Goal: Transaction & Acquisition: Purchase product/service

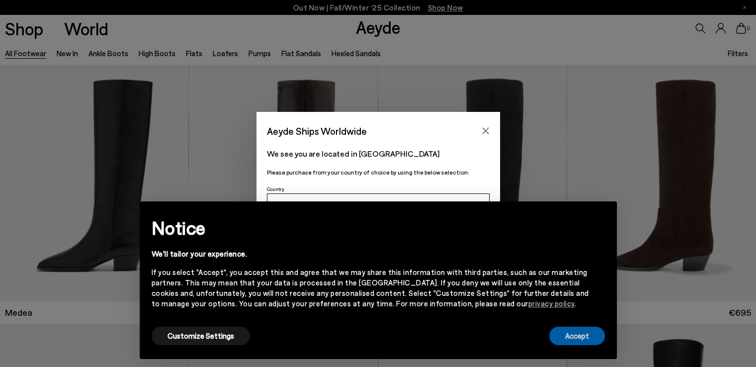
click at [576, 336] on button "Accept" at bounding box center [577, 336] width 56 height 18
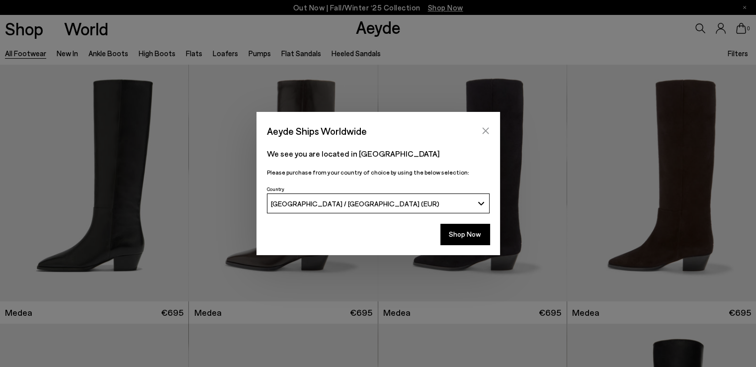
click at [485, 132] on icon "Close" at bounding box center [486, 131] width 8 height 8
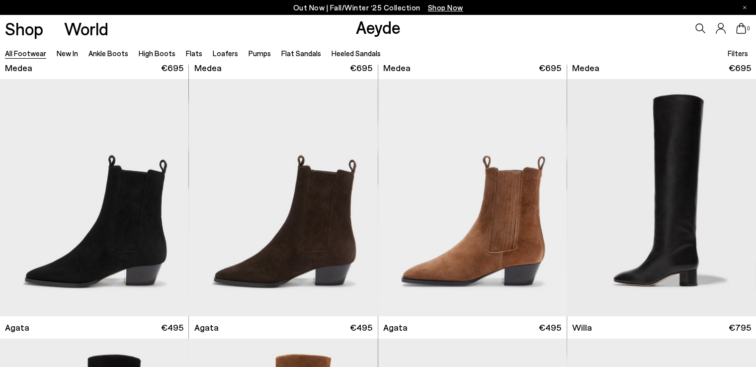
scroll to position [489, 0]
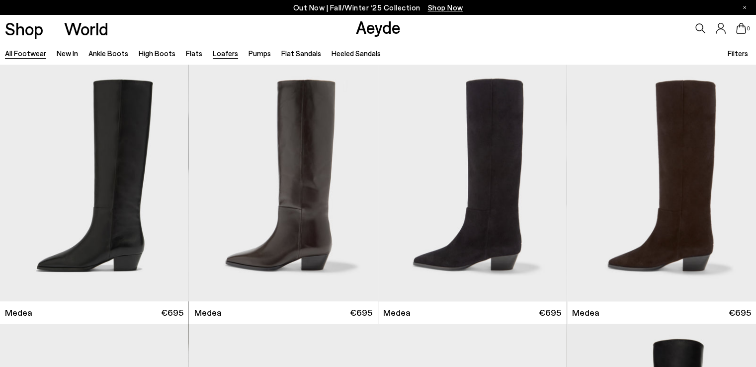
click at [213, 51] on link "Loafers" at bounding box center [225, 53] width 25 height 9
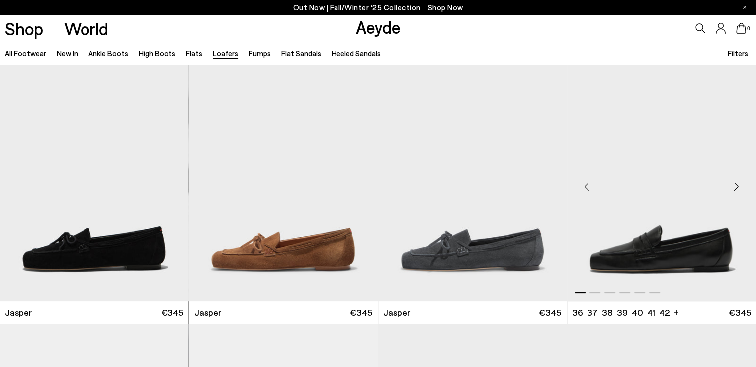
click at [735, 187] on div "Next slide" at bounding box center [736, 187] width 30 height 30
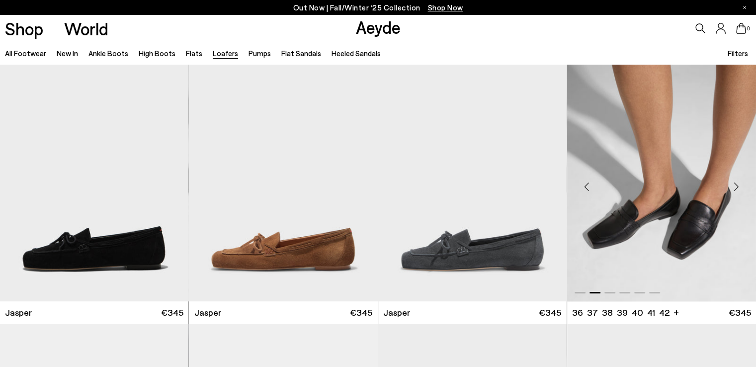
click at [735, 187] on div "Next slide" at bounding box center [736, 187] width 30 height 30
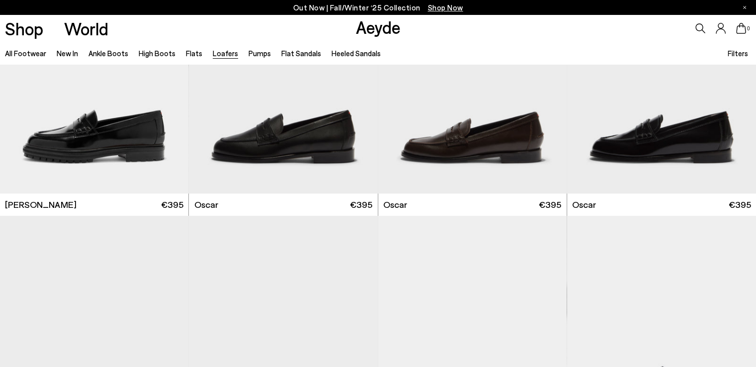
scroll to position [877, 0]
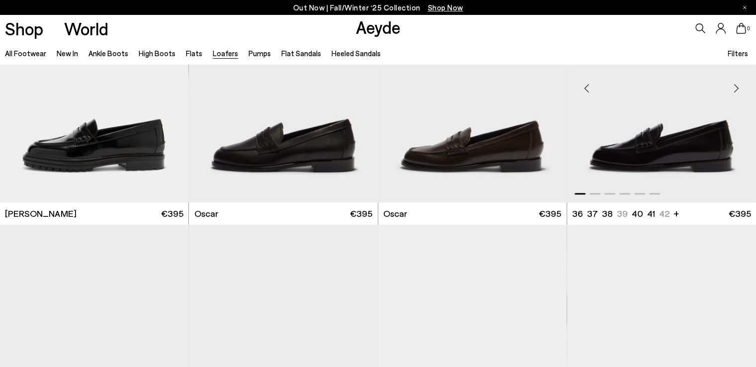
click at [736, 90] on div "Next slide" at bounding box center [736, 88] width 30 height 30
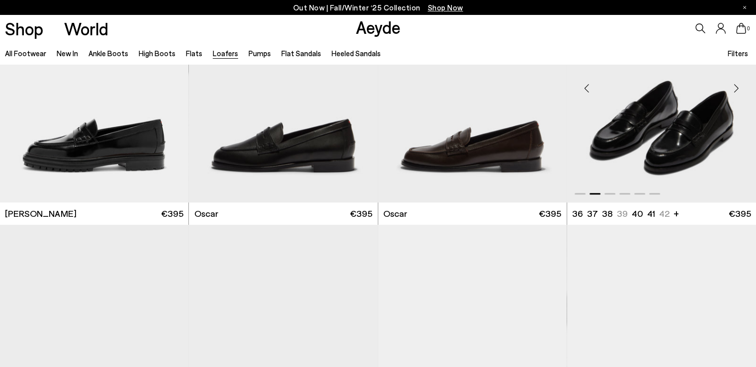
click at [736, 89] on div "Next slide" at bounding box center [736, 88] width 30 height 30
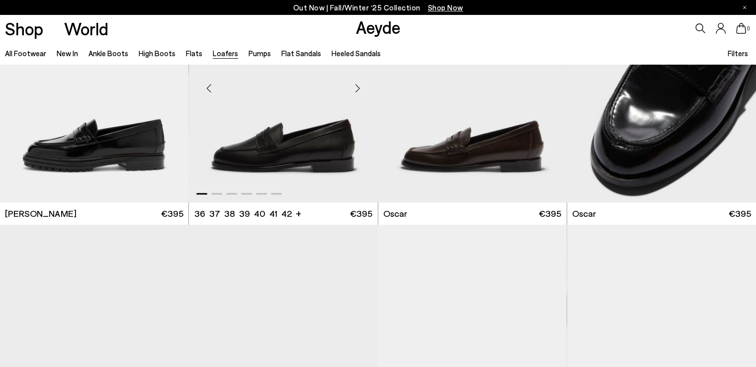
click at [354, 90] on div "Next slide" at bounding box center [358, 88] width 30 height 30
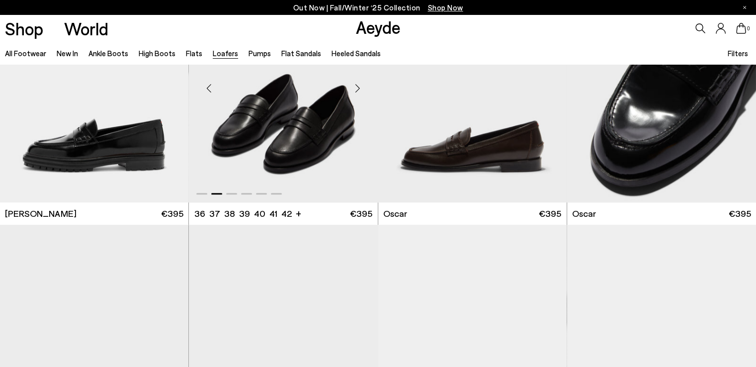
click at [210, 82] on div "Previous slide" at bounding box center [209, 88] width 30 height 30
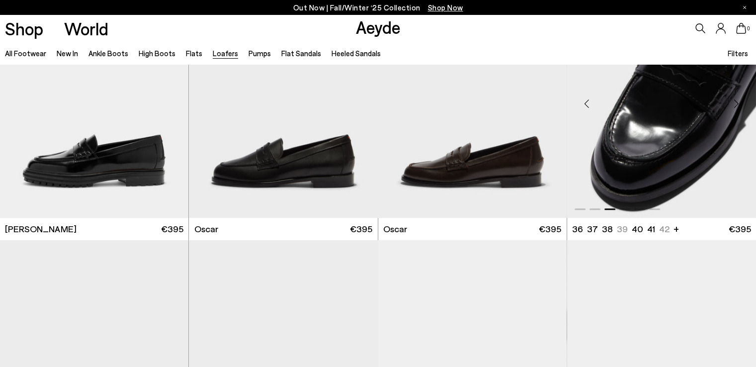
scroll to position [777, 0]
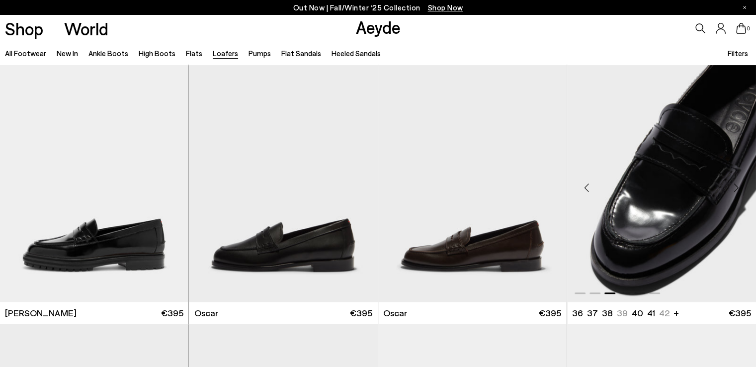
click at [585, 187] on div "Previous slide" at bounding box center [587, 187] width 30 height 30
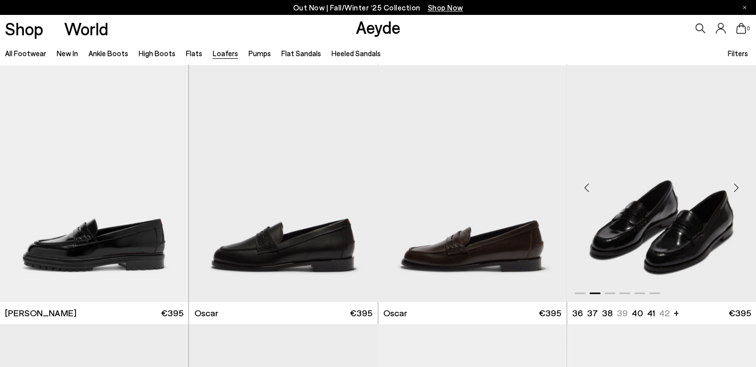
click at [587, 186] on div "Previous slide" at bounding box center [587, 187] width 30 height 30
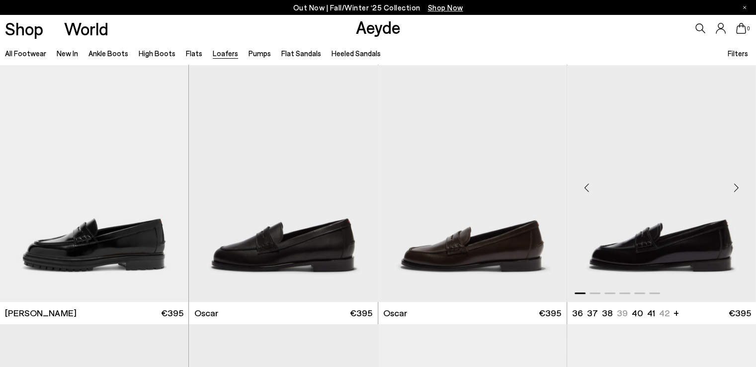
click at [667, 199] on img "1 / 6" at bounding box center [661, 183] width 189 height 237
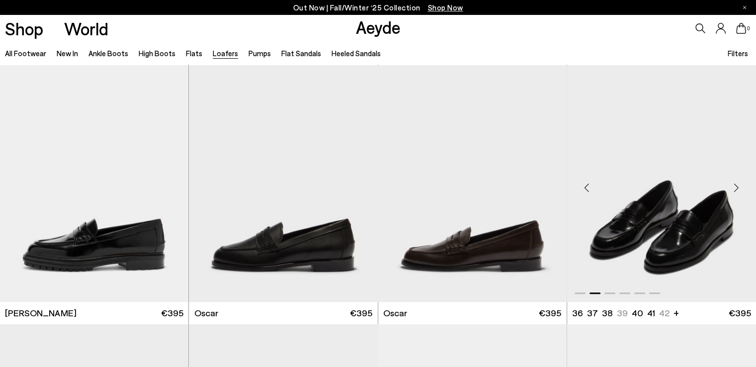
click at [667, 199] on img "2 / 6" at bounding box center [661, 183] width 189 height 237
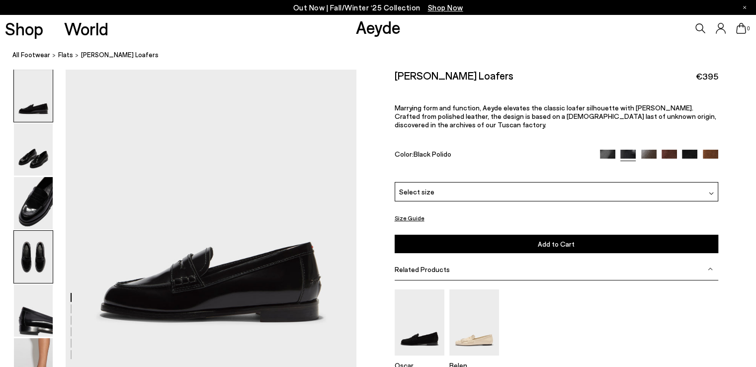
click at [40, 261] on img at bounding box center [33, 257] width 39 height 52
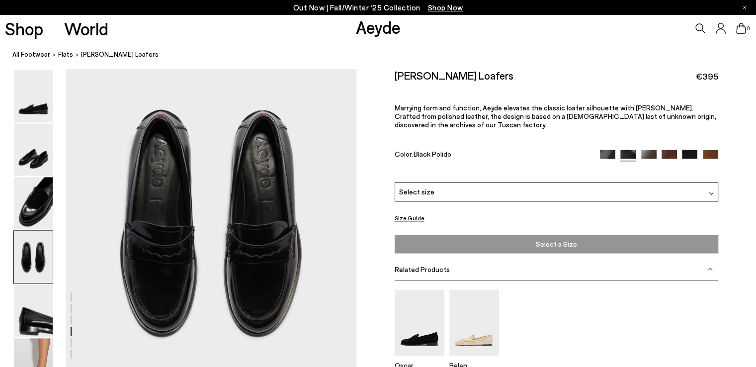
scroll to position [1178, 0]
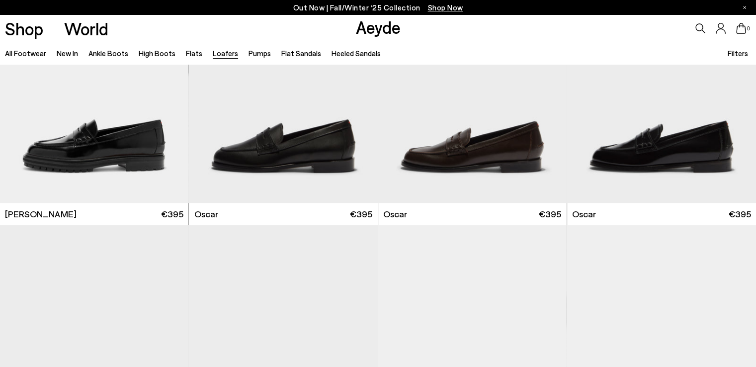
scroll to position [876, 0]
